Goal: Task Accomplishment & Management: Use online tool/utility

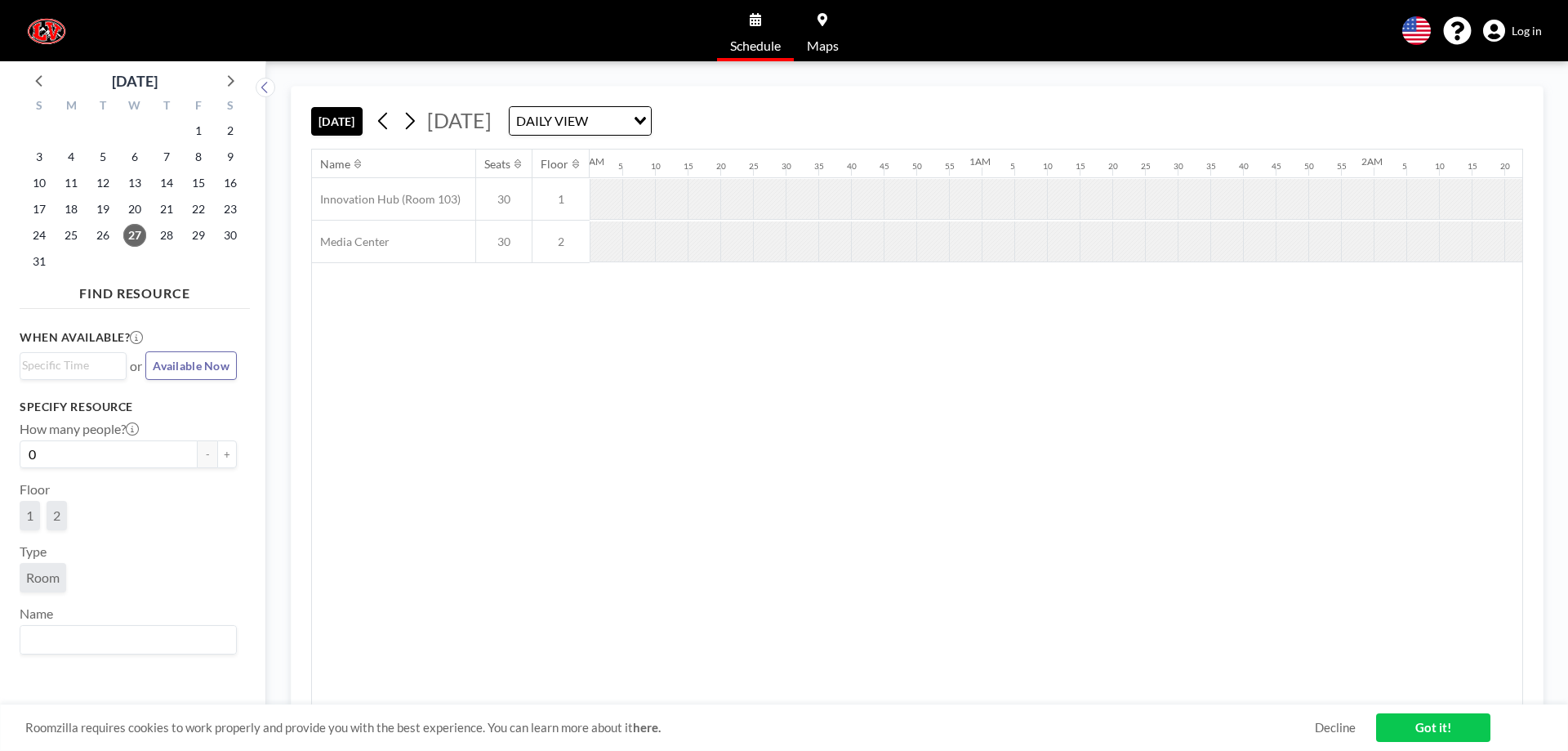
scroll to position [0, 1554]
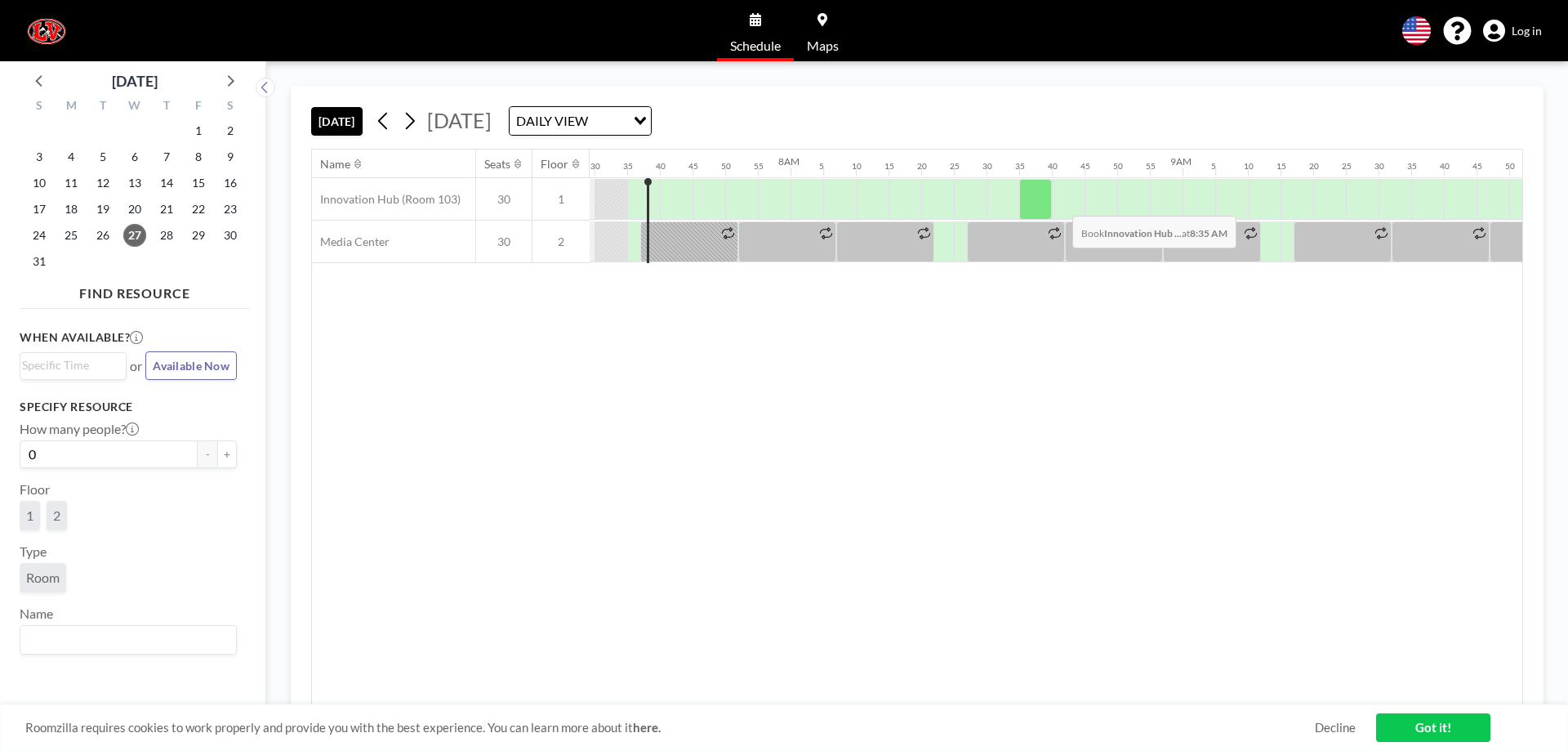
scroll to position [0, 2941]
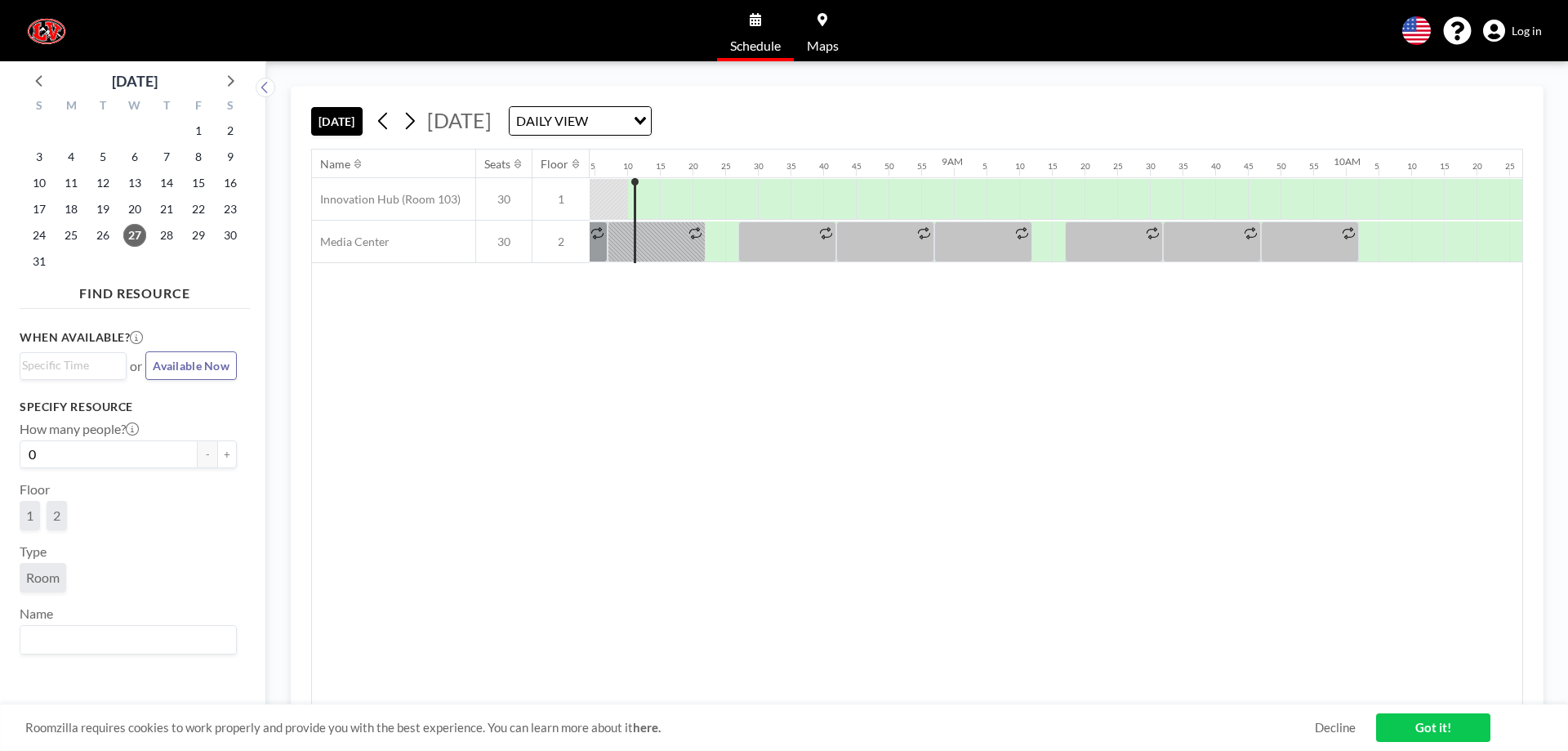
scroll to position [0, 3169]
click at [1151, 366] on div "Name Seats Floor 12AM 5 10 15 20 25 30 35 40 45 50 55 1AM 5 10 15 20 25 30 35 4…" at bounding box center [918, 427] width 1210 height 556
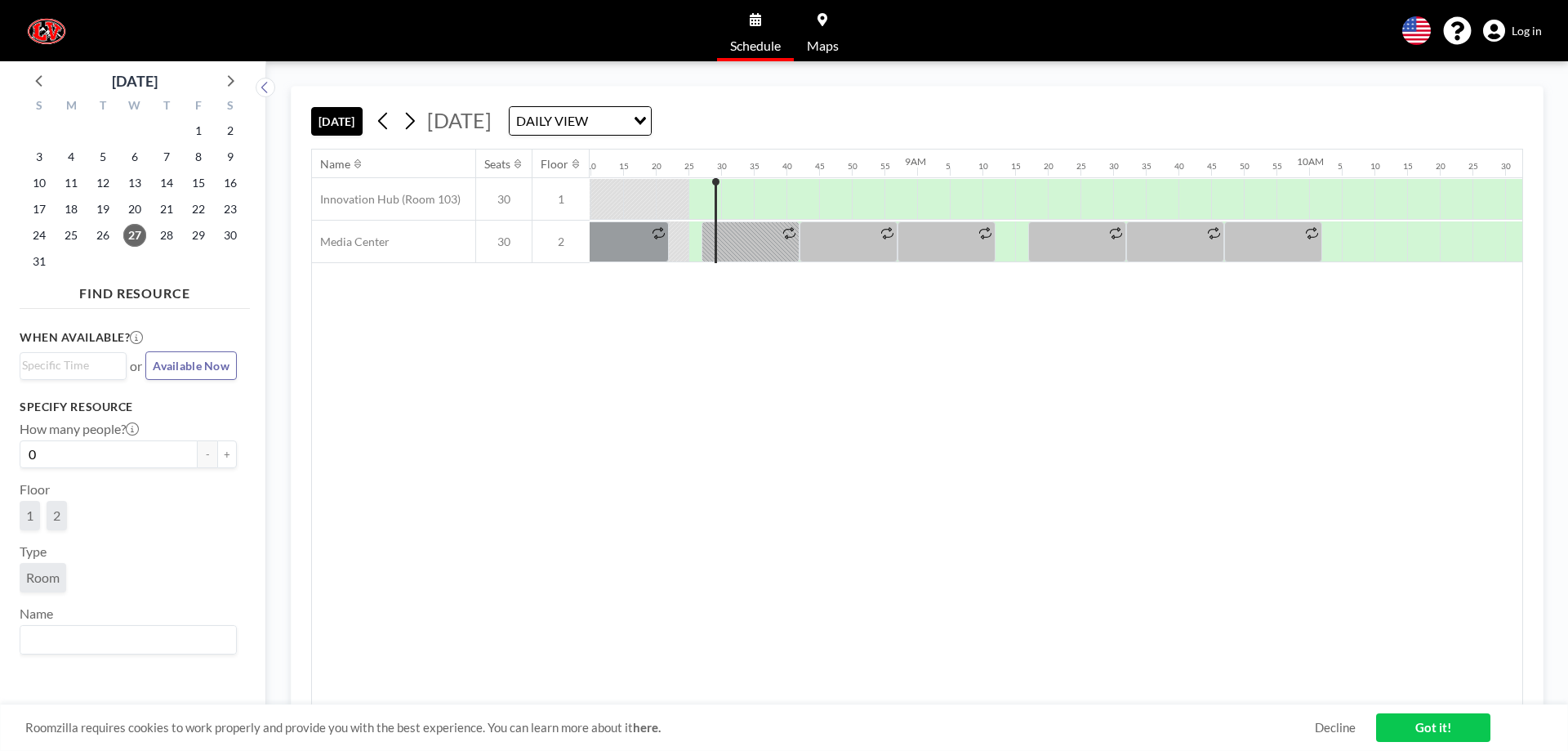
scroll to position [0, 3267]
